Goal: Task Accomplishment & Management: Complete application form

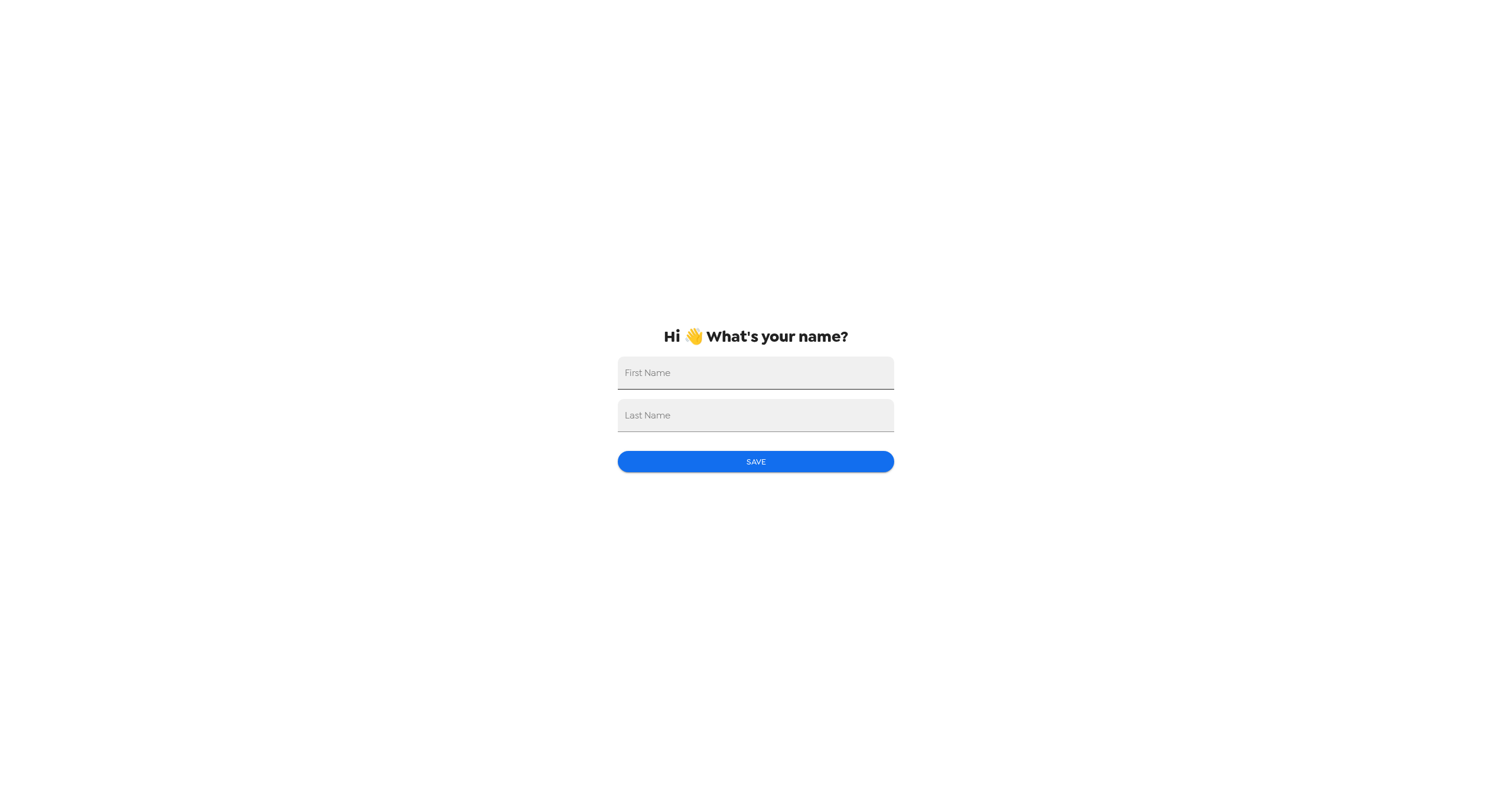
click at [723, 358] on input "First Name" at bounding box center [756, 372] width 276 height 33
type input "Lauren"
click at [714, 411] on input "Last Name" at bounding box center [756, 415] width 276 height 33
type input "Benjamin"
click at [763, 458] on button "Save" at bounding box center [756, 462] width 276 height 22
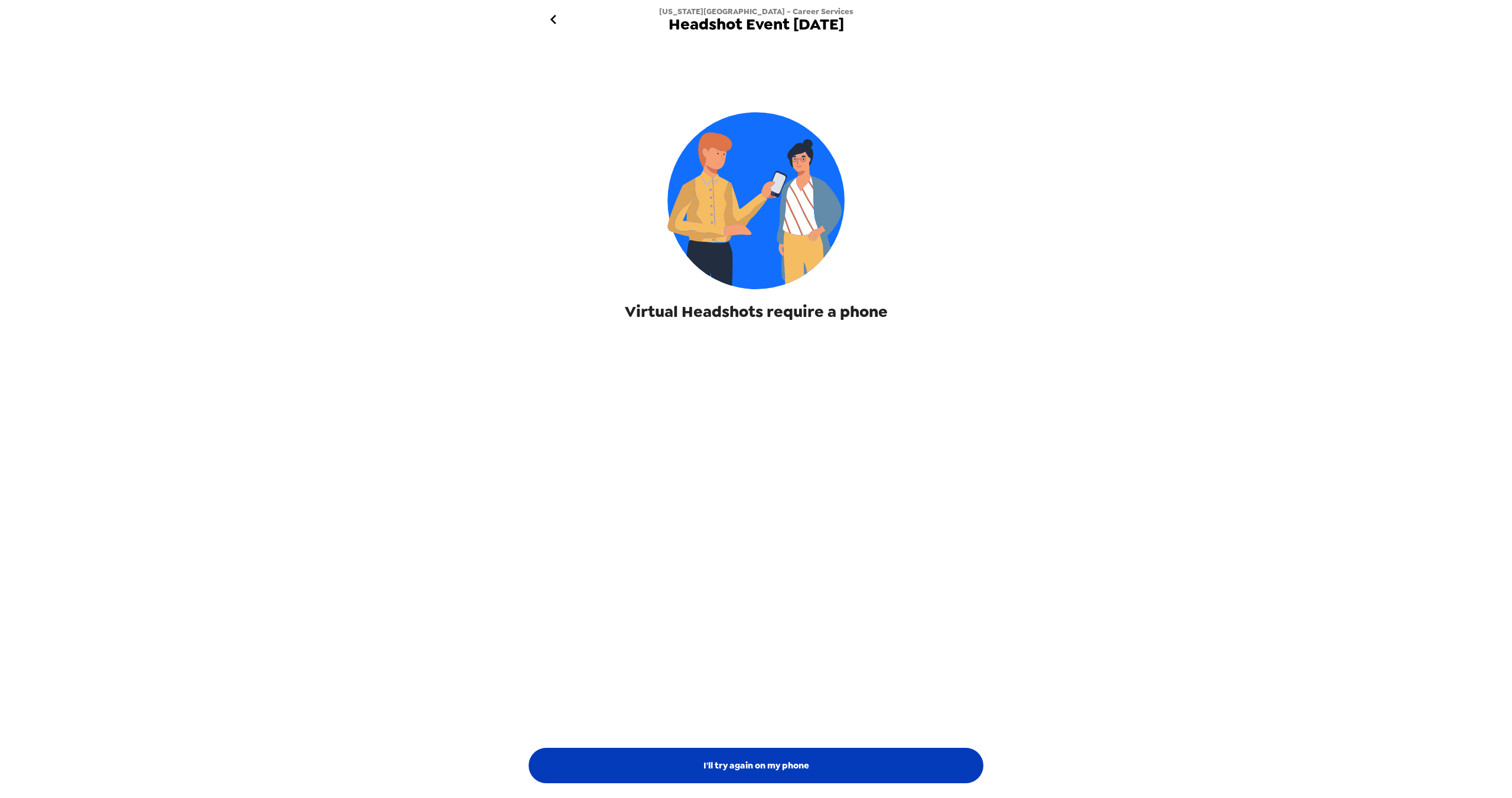
click at [764, 762] on button "I'll try again on my phone" at bounding box center [756, 766] width 455 height 35
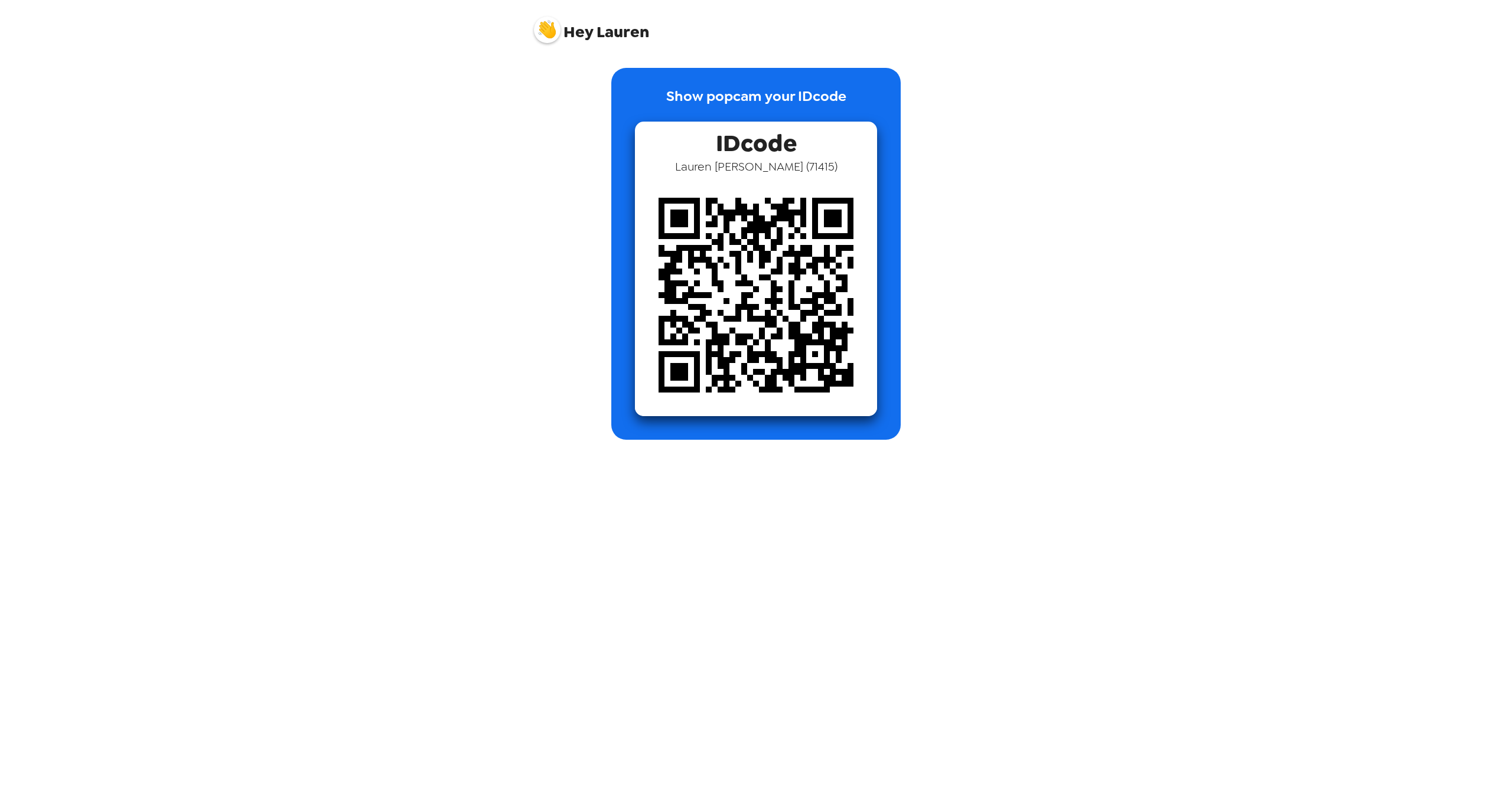
click at [873, 235] on img at bounding box center [756, 295] width 242 height 242
click at [790, 281] on img at bounding box center [756, 295] width 242 height 242
drag, startPoint x: 634, startPoint y: 78, endPoint x: 880, endPoint y: 433, distance: 431.9
click at [880, 433] on div "Show popcam your IDcode IDcode Lauren Benjamin ( 71415 )" at bounding box center [756, 254] width 289 height 372
click at [1148, 250] on div "Hey Lauren Show popcam your IDcode IDcode Lauren Benjamin ( 71415 )" at bounding box center [756, 399] width 1512 height 798
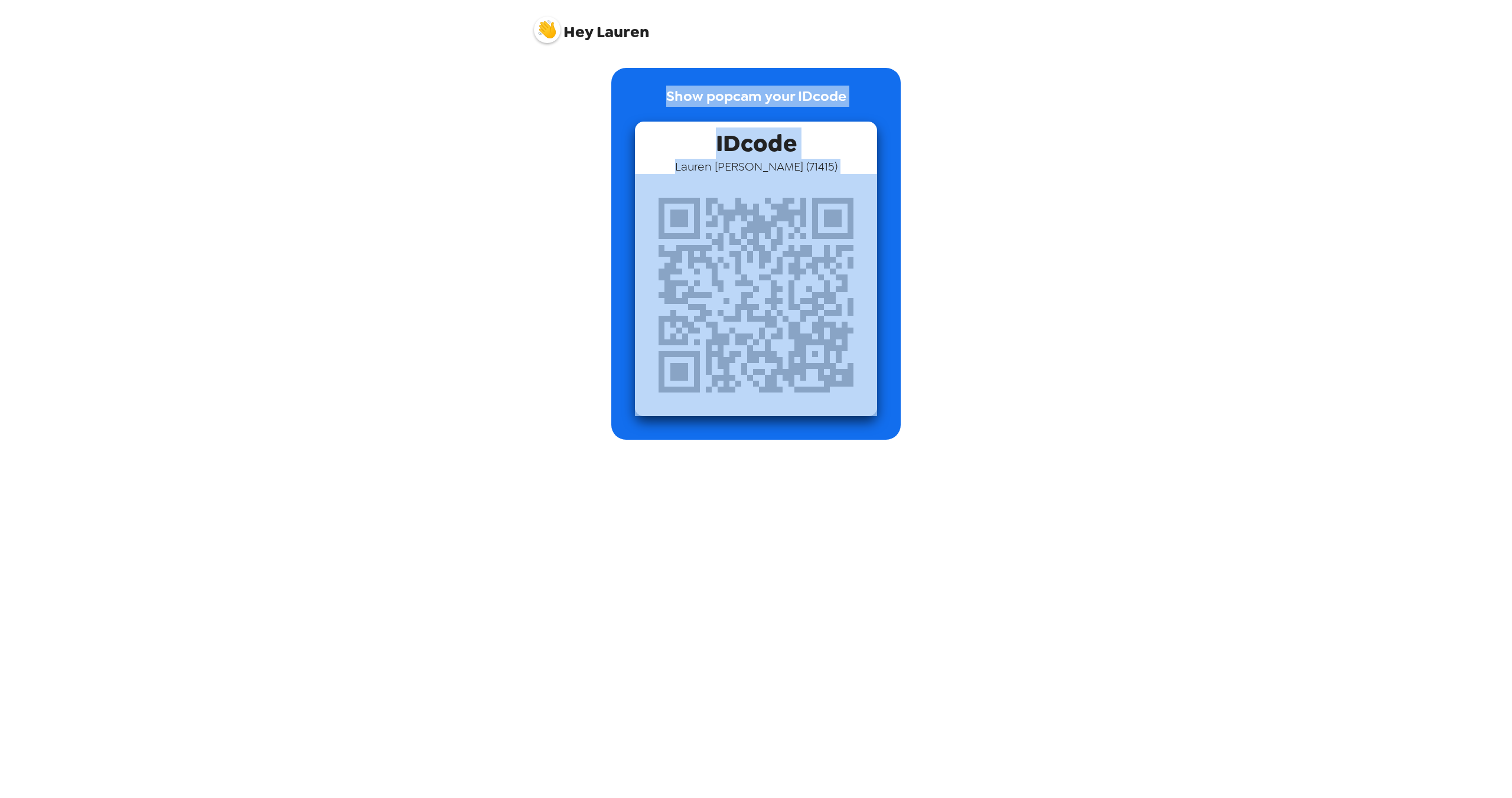
drag, startPoint x: 622, startPoint y: 71, endPoint x: 844, endPoint y: 333, distance: 343.4
click at [844, 333] on div "Show popcam your IDcode IDcode Lauren Benjamin ( 71415 )" at bounding box center [756, 254] width 289 height 372
copy div "Show popcam your IDcode IDcode Lauren Benjamin ( 71415 )"
click at [401, 490] on div "Hey Lauren Show popcam your IDcode IDcode Lauren Benjamin ( 71415 )" at bounding box center [756, 399] width 1512 height 798
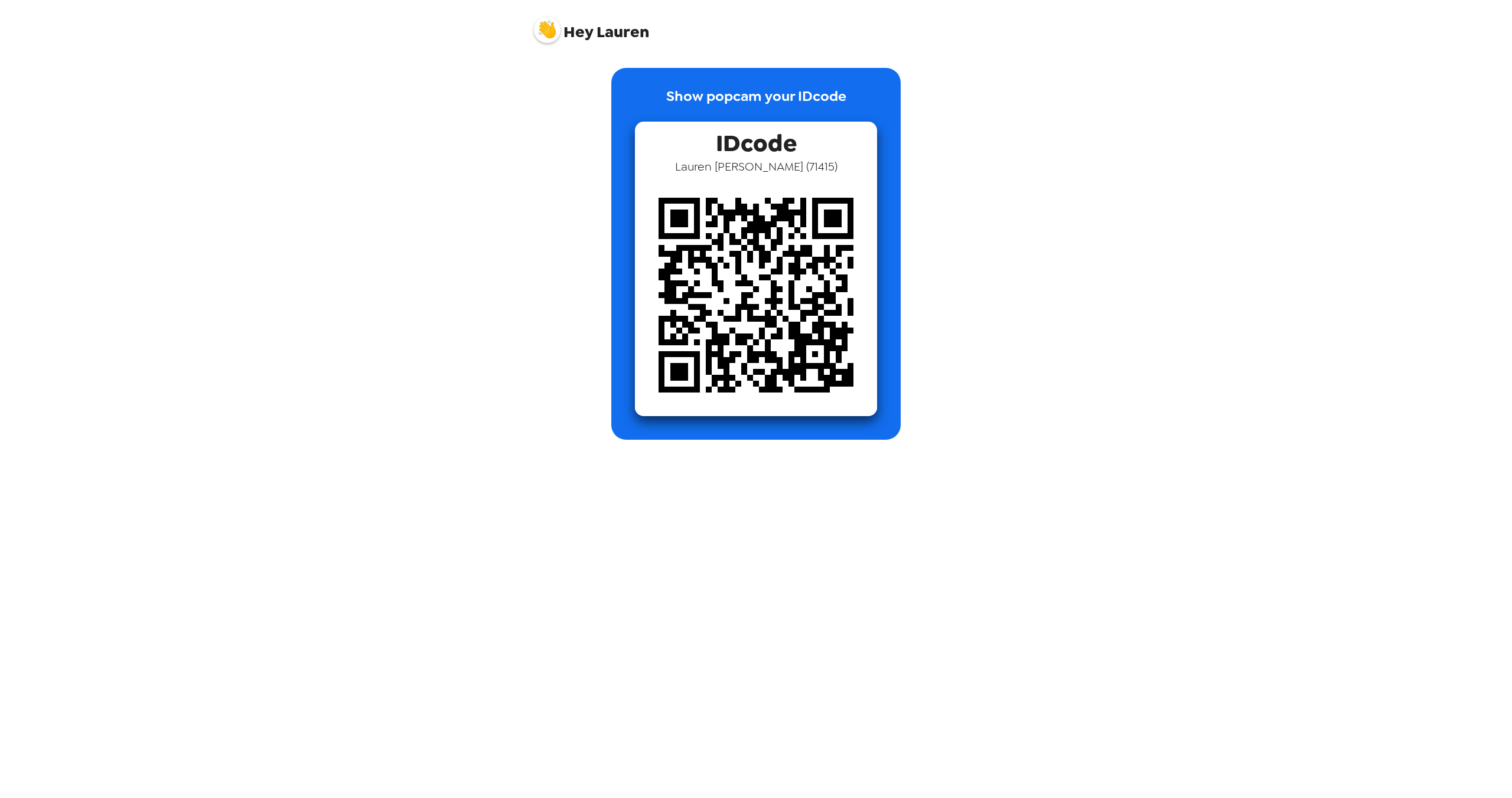
click at [600, 41] on span "Hey Lauren" at bounding box center [591, 25] width 115 height 30
